Goal: Find specific page/section: Find specific page/section

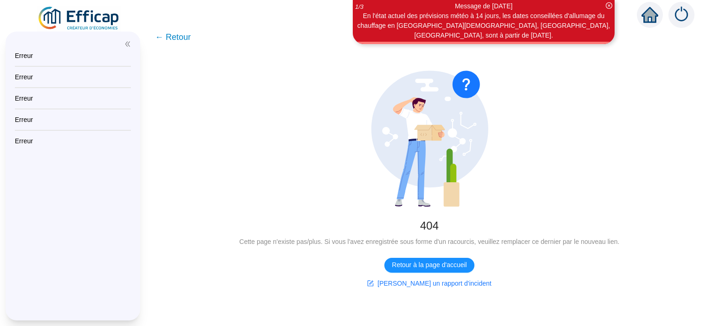
click at [178, 36] on span "← Retour" at bounding box center [173, 37] width 36 height 13
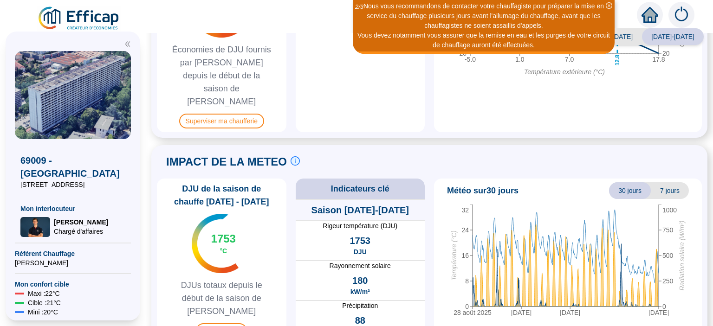
click at [608, 2] on icon "close-circle" at bounding box center [609, 5] width 6 height 6
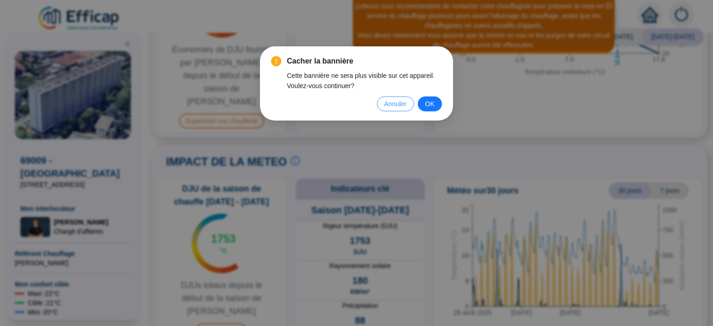
click at [386, 101] on span "Annuler" at bounding box center [395, 104] width 22 height 10
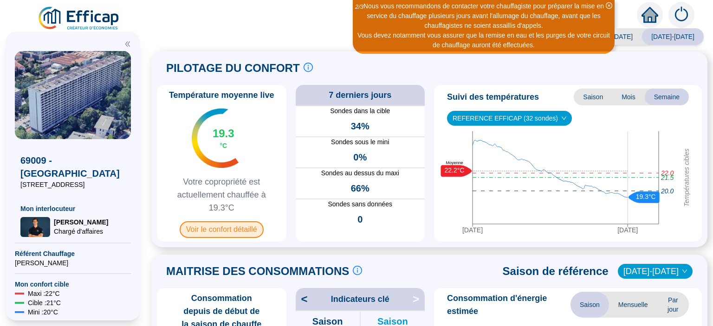
click at [201, 226] on span "Voir le confort détaillé" at bounding box center [222, 229] width 84 height 17
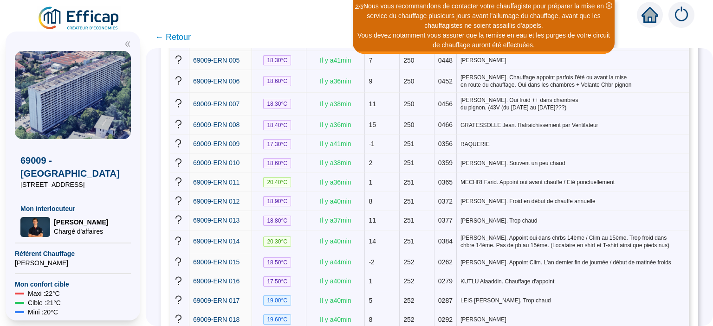
scroll to position [243, 0]
